Goal: Information Seeking & Learning: Learn about a topic

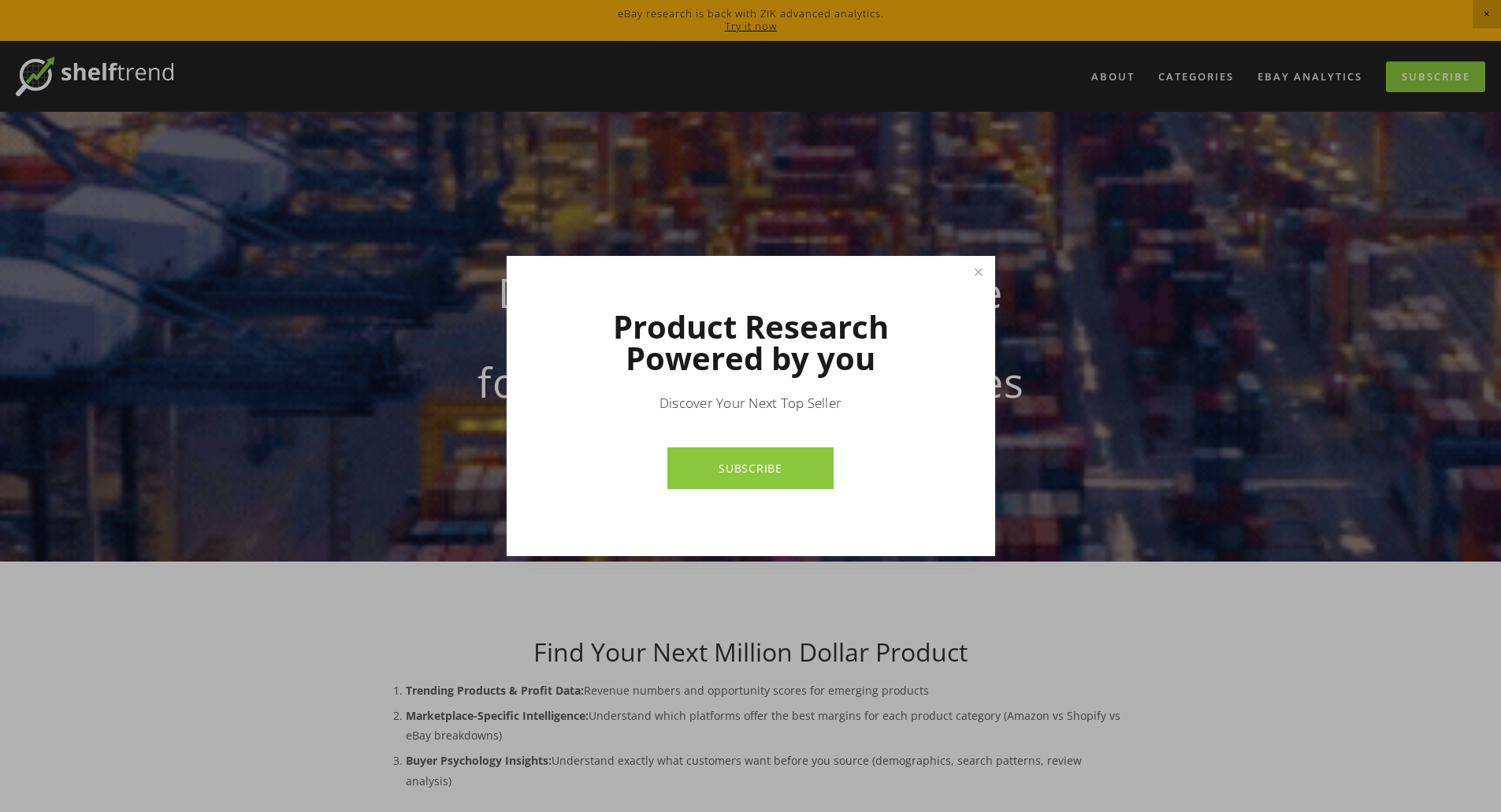
click at [751, 27] on div at bounding box center [750, 406] width 1501 height 812
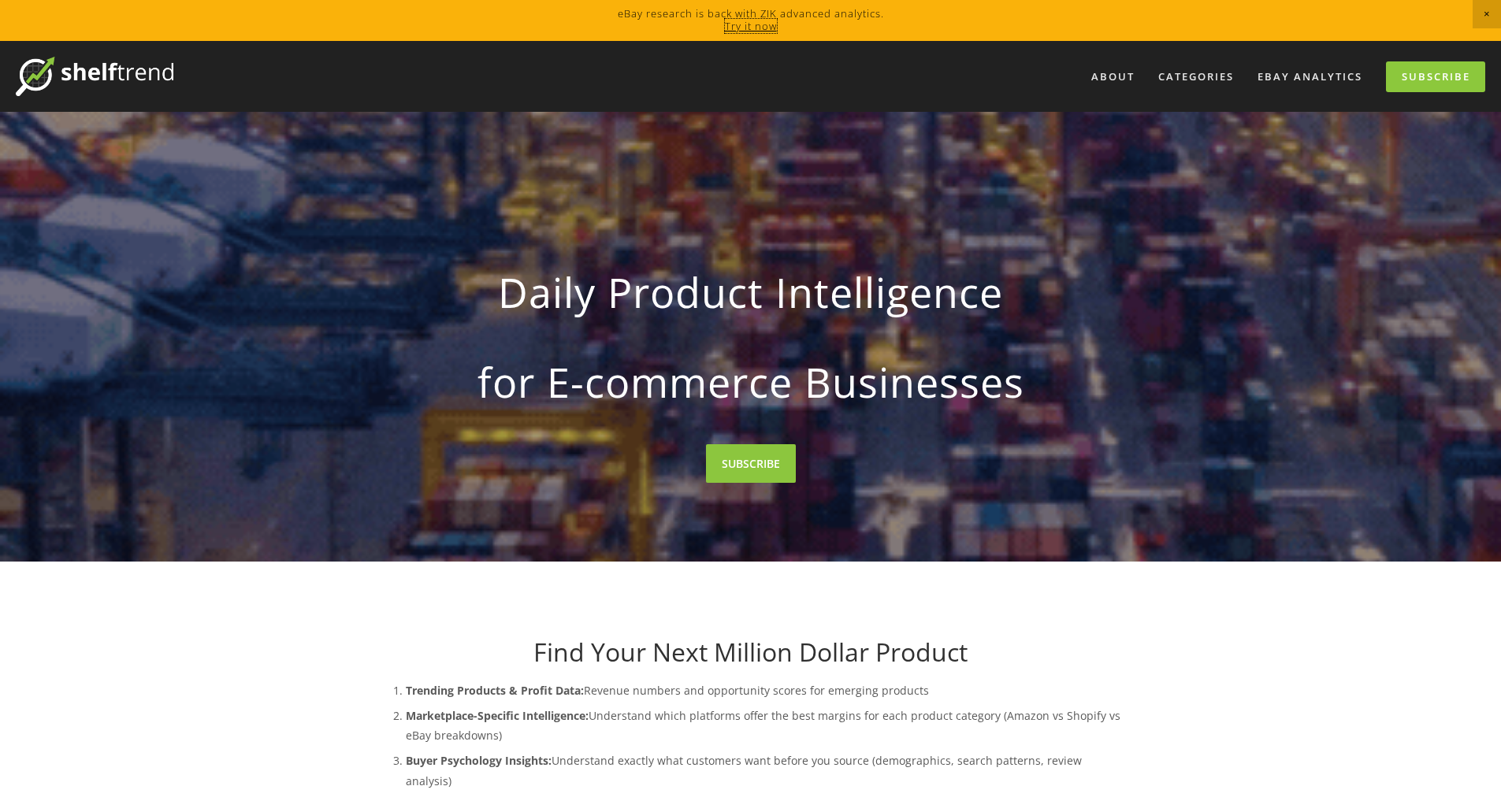
click at [751, 27] on link "Try it now" at bounding box center [750, 26] width 52 height 14
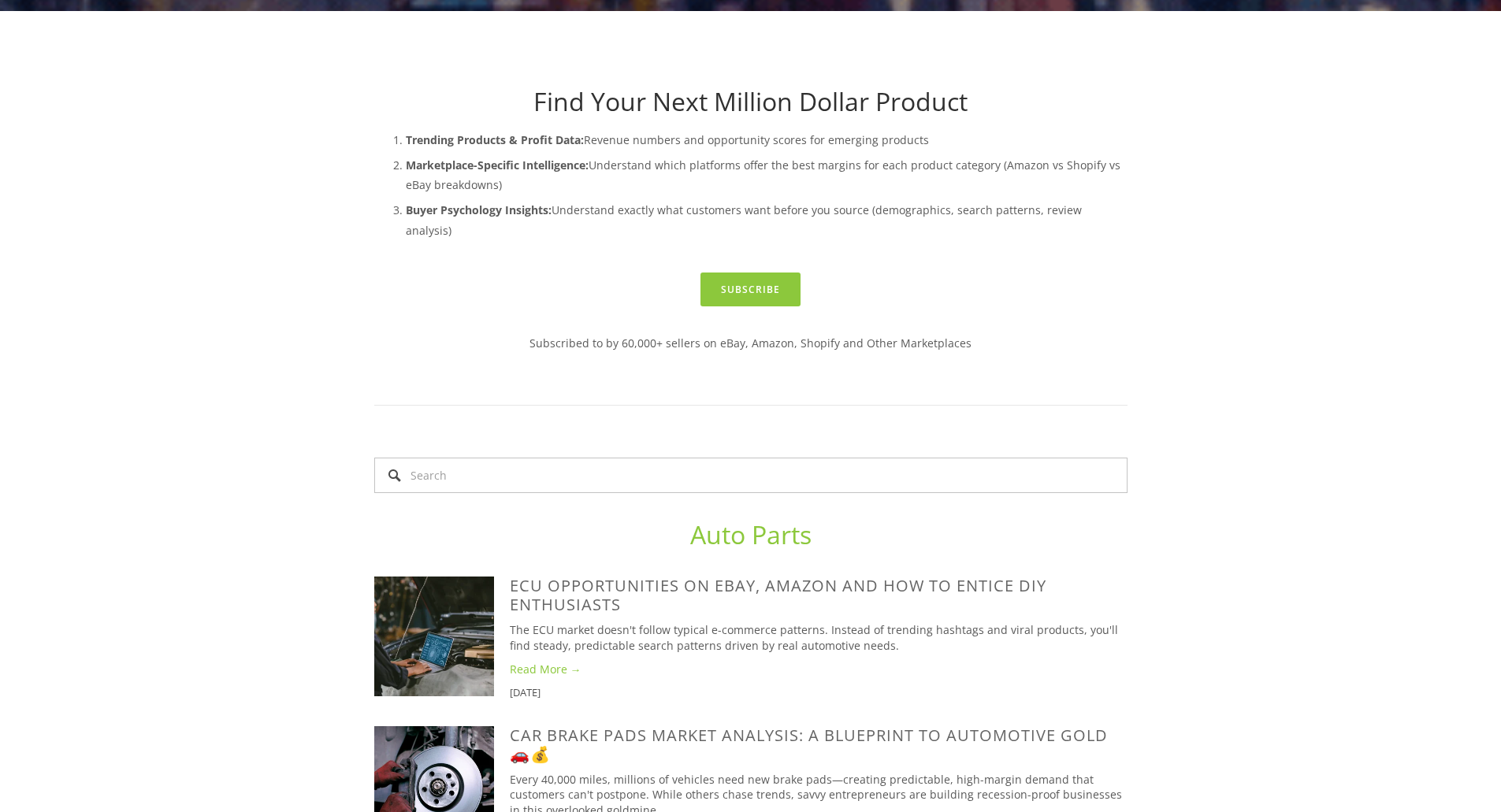
scroll to position [551, 0]
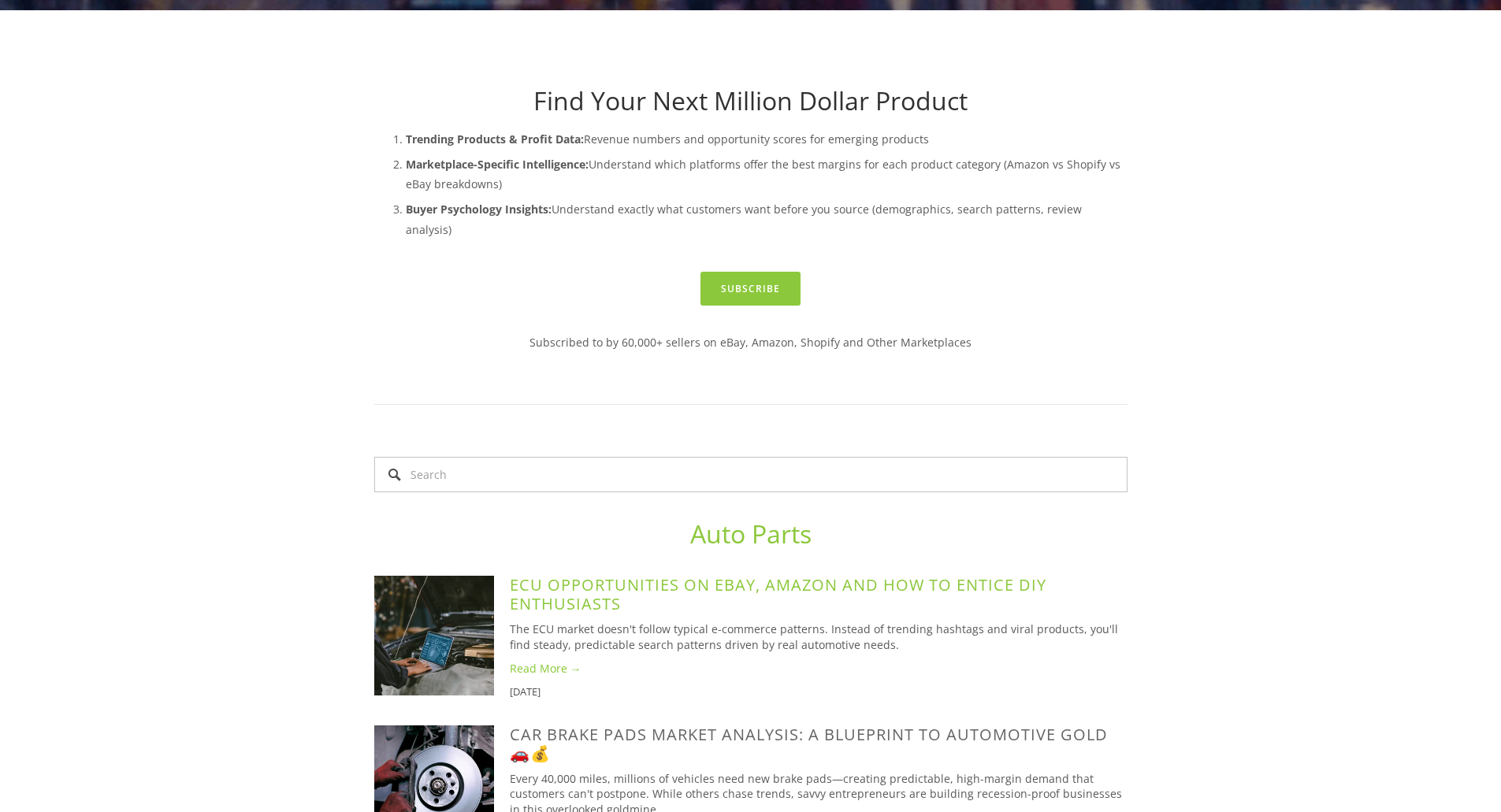
click at [924, 574] on link "ECU Opportunities on eBay, Amazon and How to Entice DIY Enthusiasts" at bounding box center [777, 594] width 536 height 40
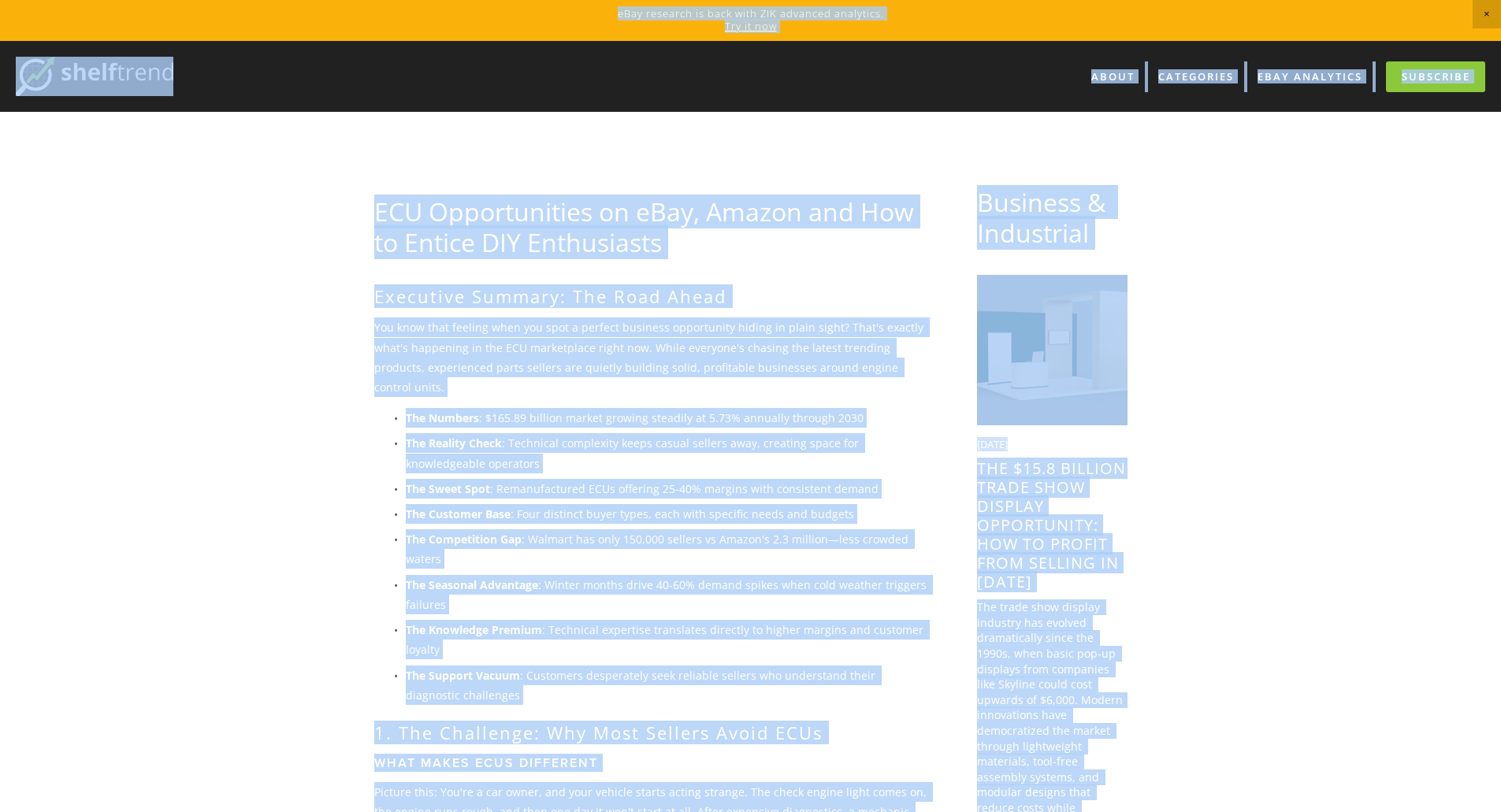
copy body "eBay research is back with ZIK advanced analytics. Try it now About Categories …"
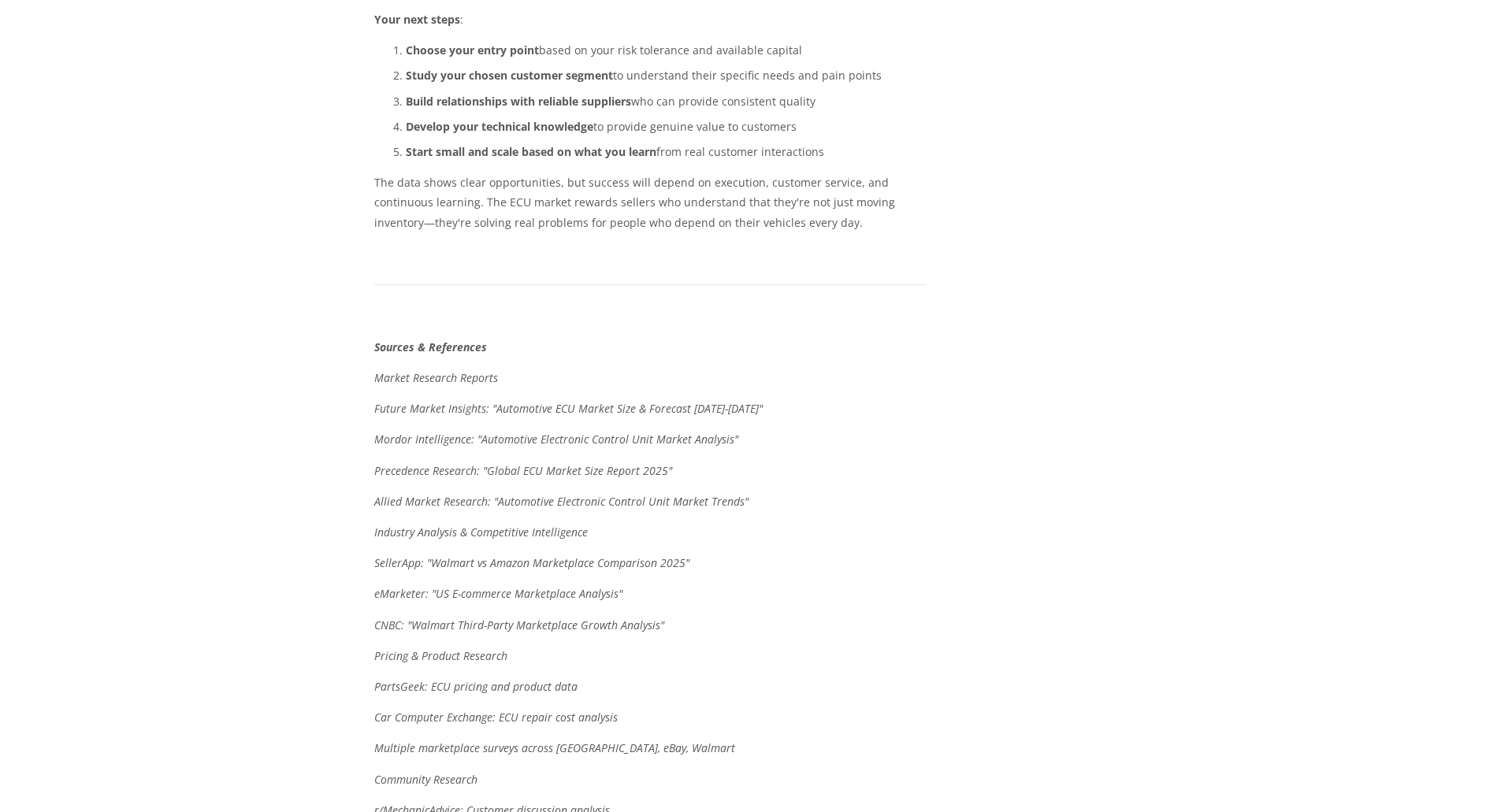
scroll to position [8824, 0]
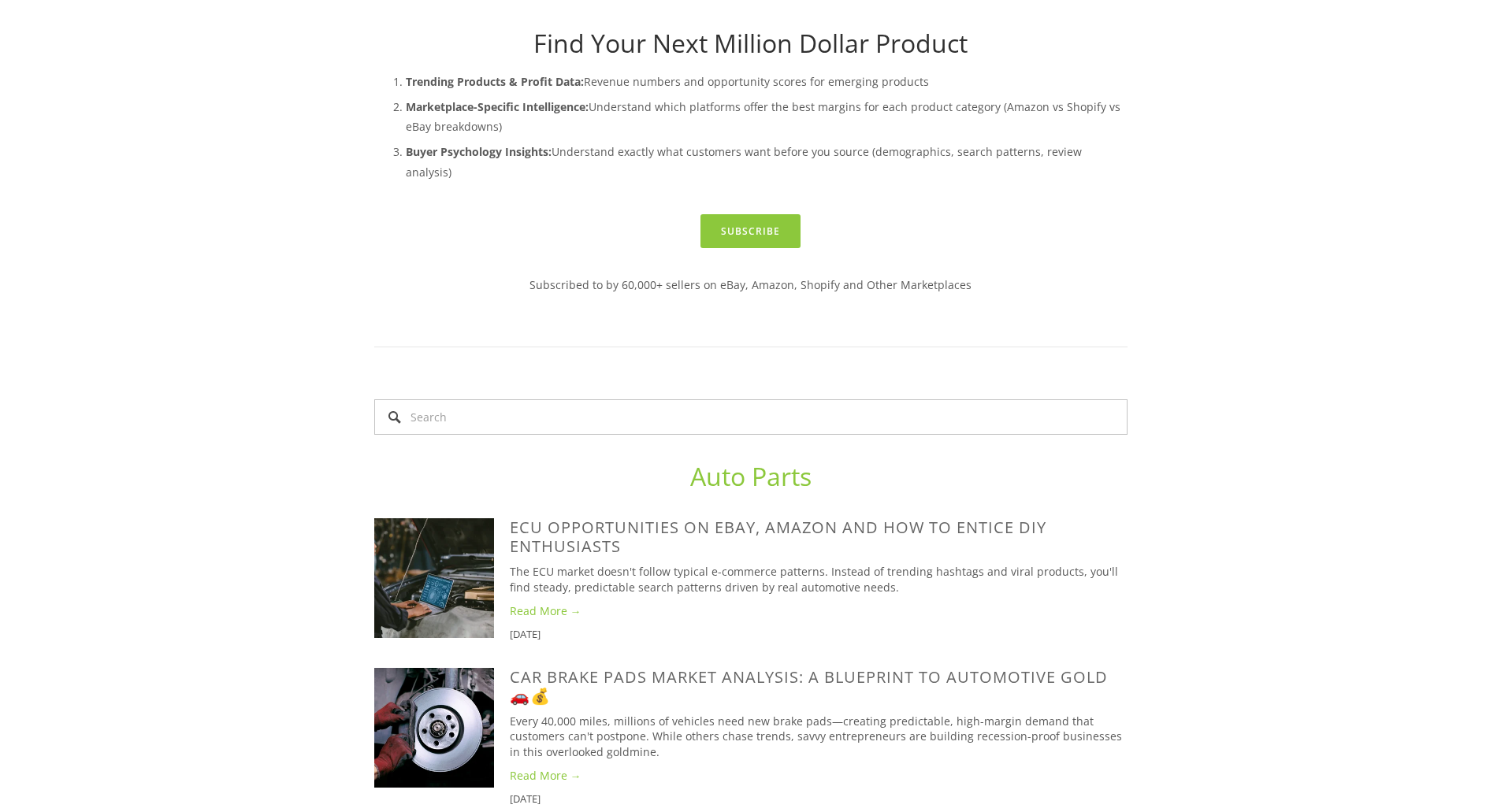
scroll to position [788, 0]
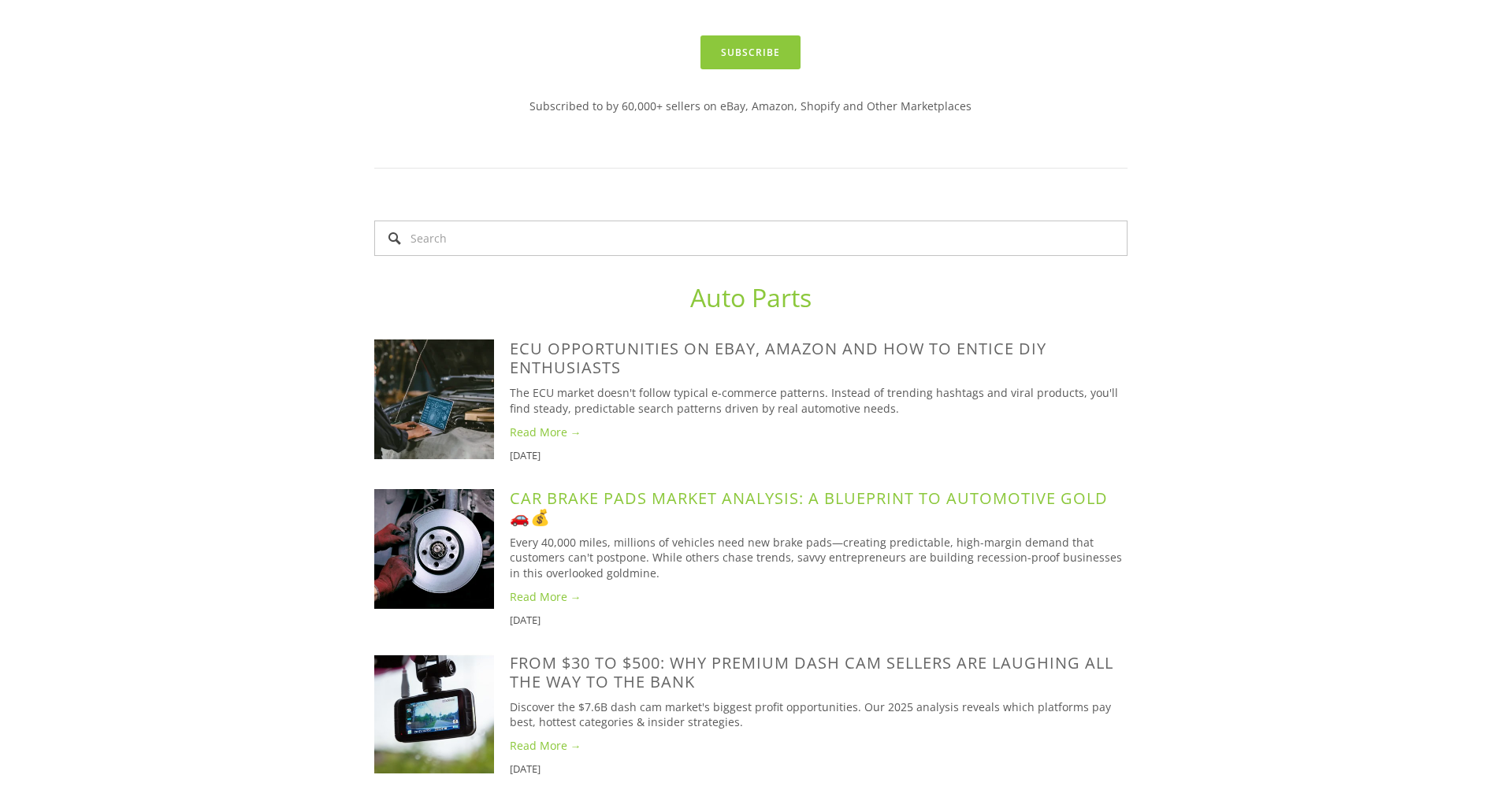
click at [617, 488] on link "Car Brake Pads Market Analysis: A Blueprint to Automotive Gold 🚗💰" at bounding box center [808, 508] width 598 height 40
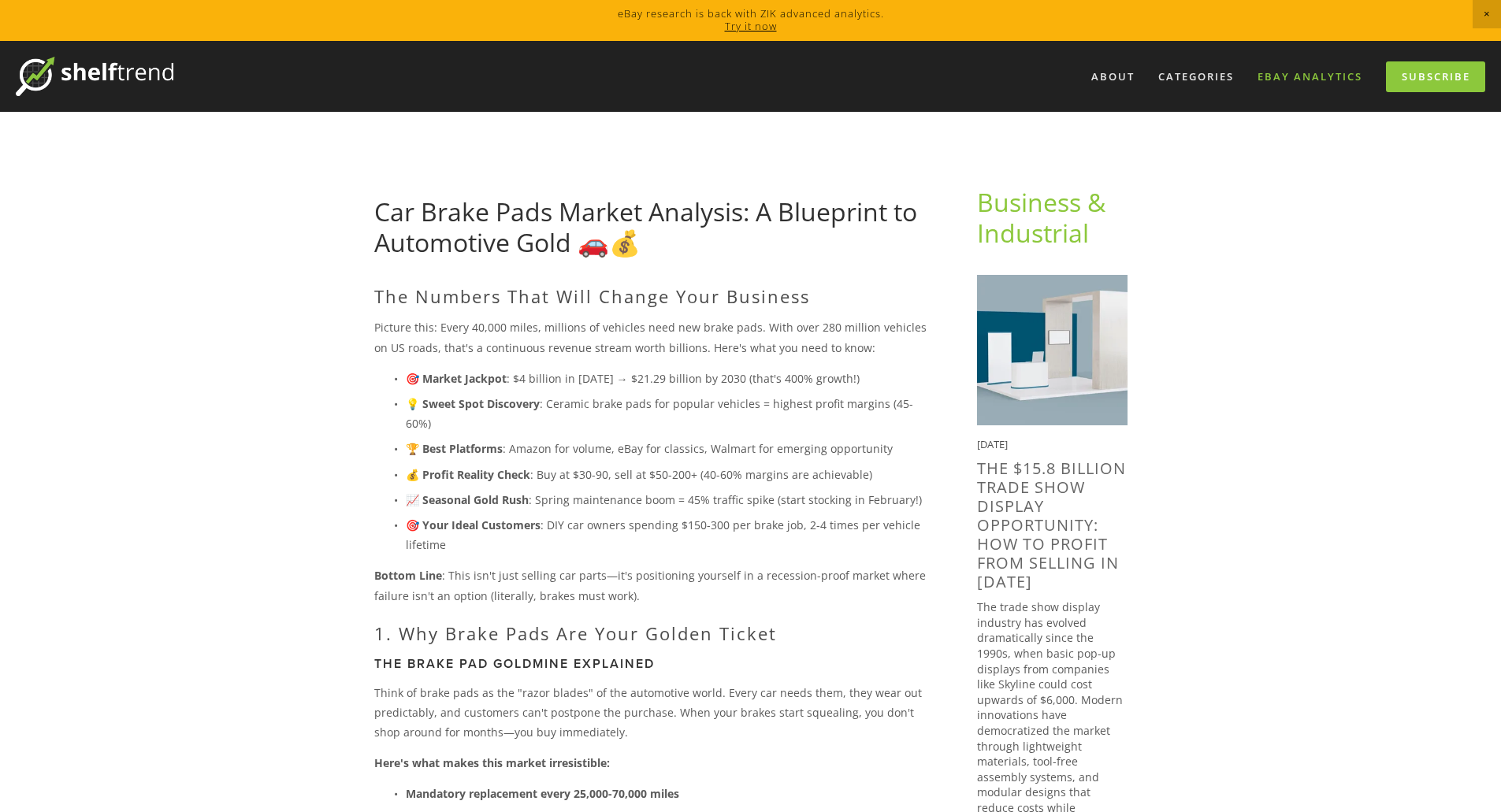
click at [1328, 78] on link "eBay Analytics" at bounding box center [1310, 77] width 125 height 26
